Goal: Task Accomplishment & Management: Manage account settings

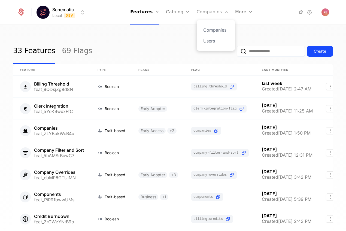
click at [201, 15] on link "Companies" at bounding box center [213, 12] width 32 height 25
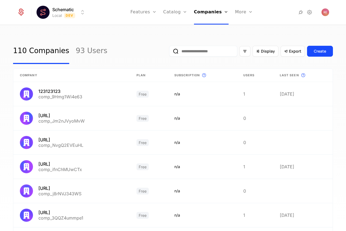
click at [198, 53] on input "email" at bounding box center [203, 51] width 68 height 11
click at [169, 52] on button "submit" at bounding box center [169, 52] width 0 height 0
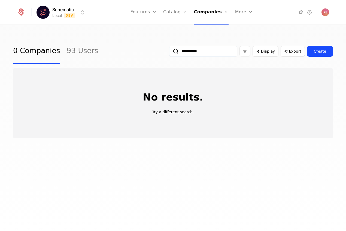
click at [184, 56] on input "**********" at bounding box center [203, 51] width 68 height 11
type input "*******"
click at [169, 52] on button "submit" at bounding box center [169, 52] width 0 height 0
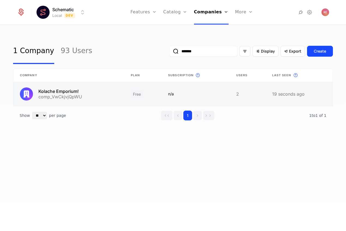
click at [59, 93] on link at bounding box center [68, 94] width 111 height 24
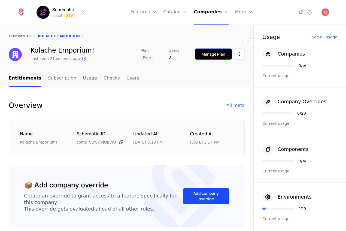
click at [225, 52] on div "Manage Plan" at bounding box center [214, 53] width 24 height 5
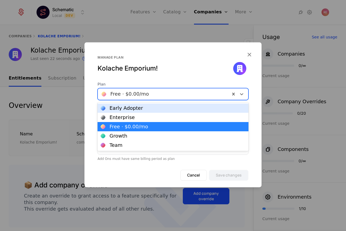
click at [141, 97] on div at bounding box center [164, 94] width 125 height 8
click at [139, 107] on div "Early Adopter" at bounding box center [173, 108] width 144 height 5
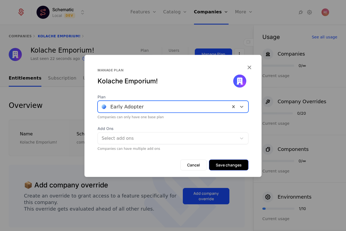
click at [226, 165] on button "Save changes" at bounding box center [229, 165] width 40 height 11
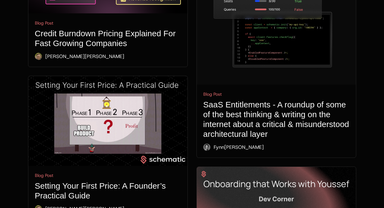
scroll to position [1010, 0]
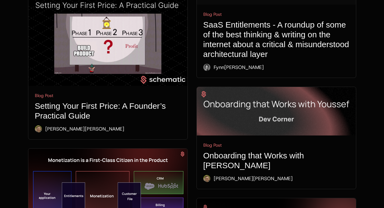
click at [92, 101] on h1 "Setting Your First Price: A Founder’s Practical Guide" at bounding box center [108, 111] width 146 height 20
